Goal: Task Accomplishment & Management: Manage account settings

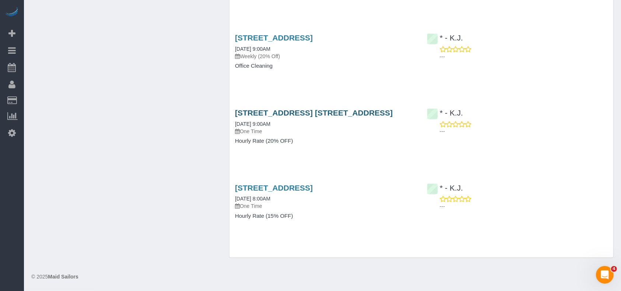
scroll to position [1056, 0]
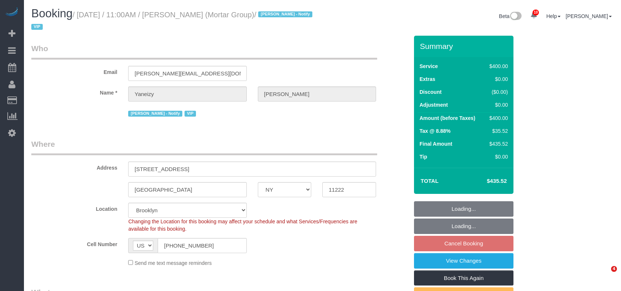
select select "NY"
select select "150"
select select "string:stripe-pm_1RxZJL4VGloSiKo7iUGHdhnx"
select select "number:89"
select select "number:90"
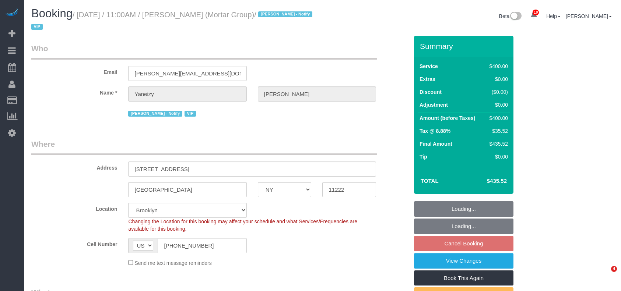
select select "number:15"
select select "number:5"
select select "spot64"
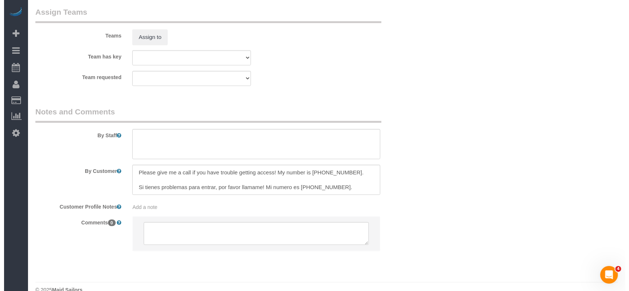
scroll to position [834, 0]
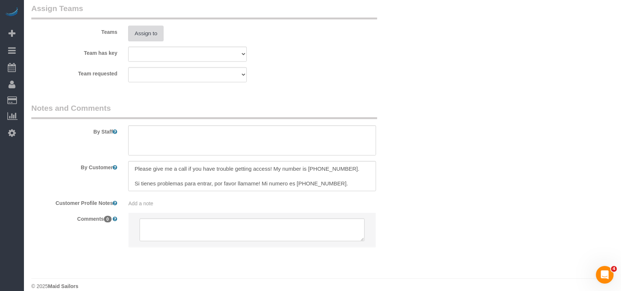
click at [159, 37] on button "Assign to" at bounding box center [145, 33] width 35 height 15
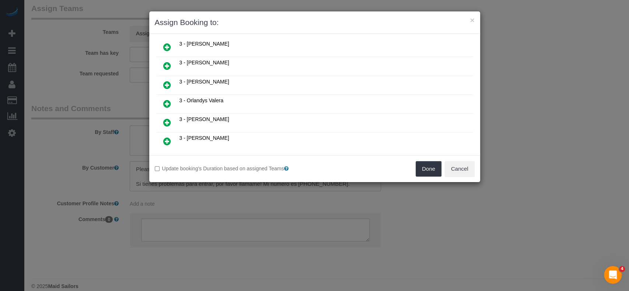
scroll to position [687, 0]
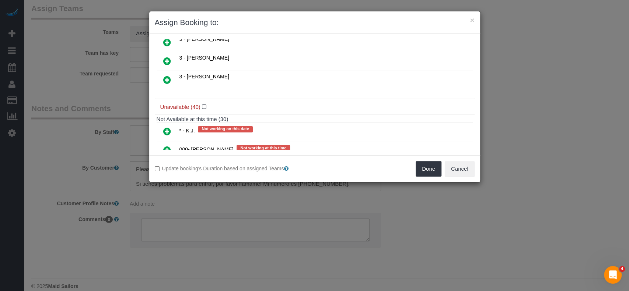
click at [169, 127] on icon at bounding box center [167, 131] width 8 height 9
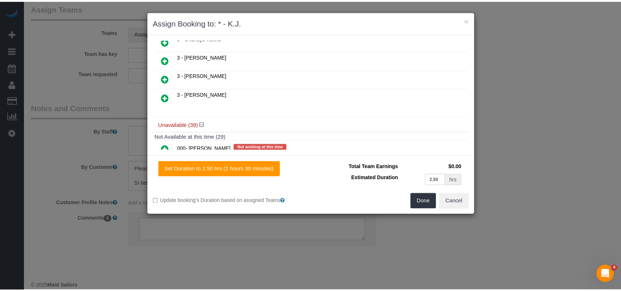
scroll to position [704, 0]
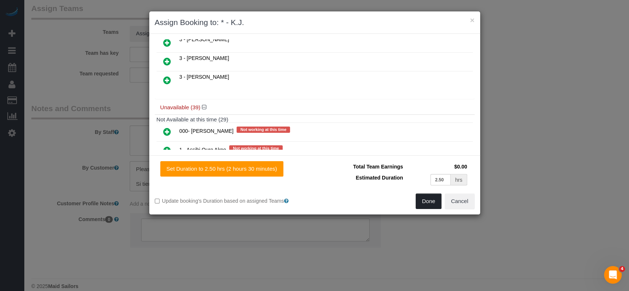
click at [425, 195] on button "Done" at bounding box center [428, 201] width 26 height 15
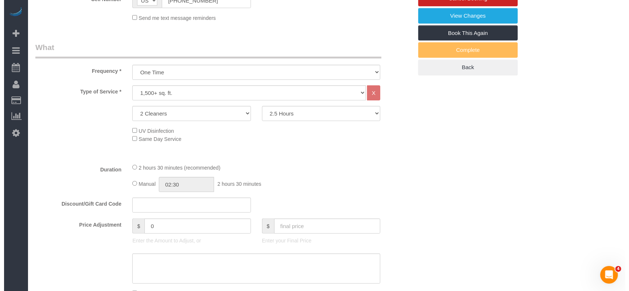
scroll to position [0, 0]
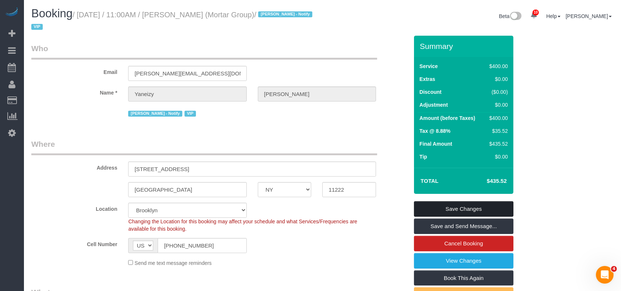
click at [459, 208] on link "Save Changes" at bounding box center [463, 208] width 99 height 15
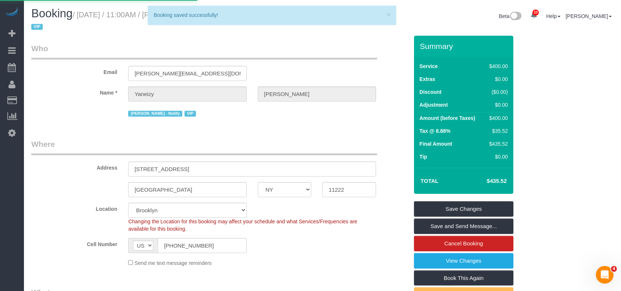
select select "**********"
